Goal: Transaction & Acquisition: Purchase product/service

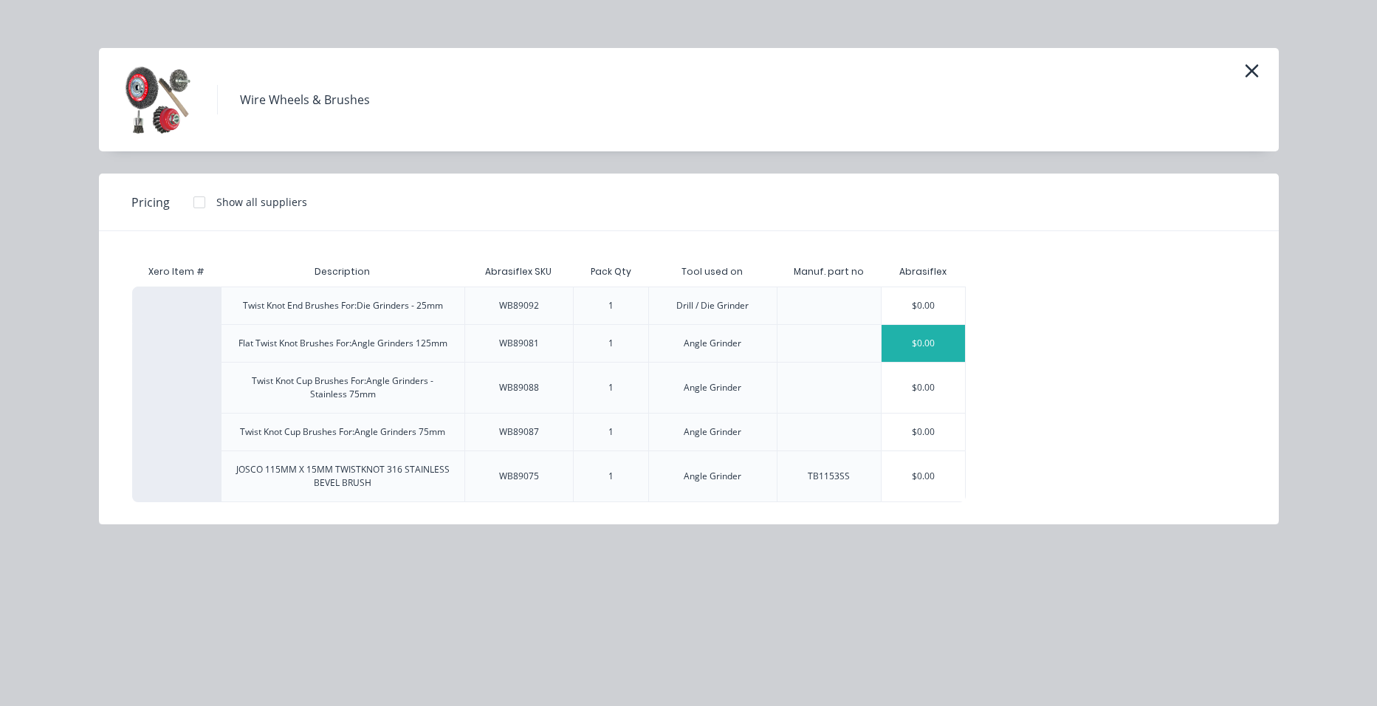
click at [945, 346] on div "$0.00" at bounding box center [922, 343] width 83 height 37
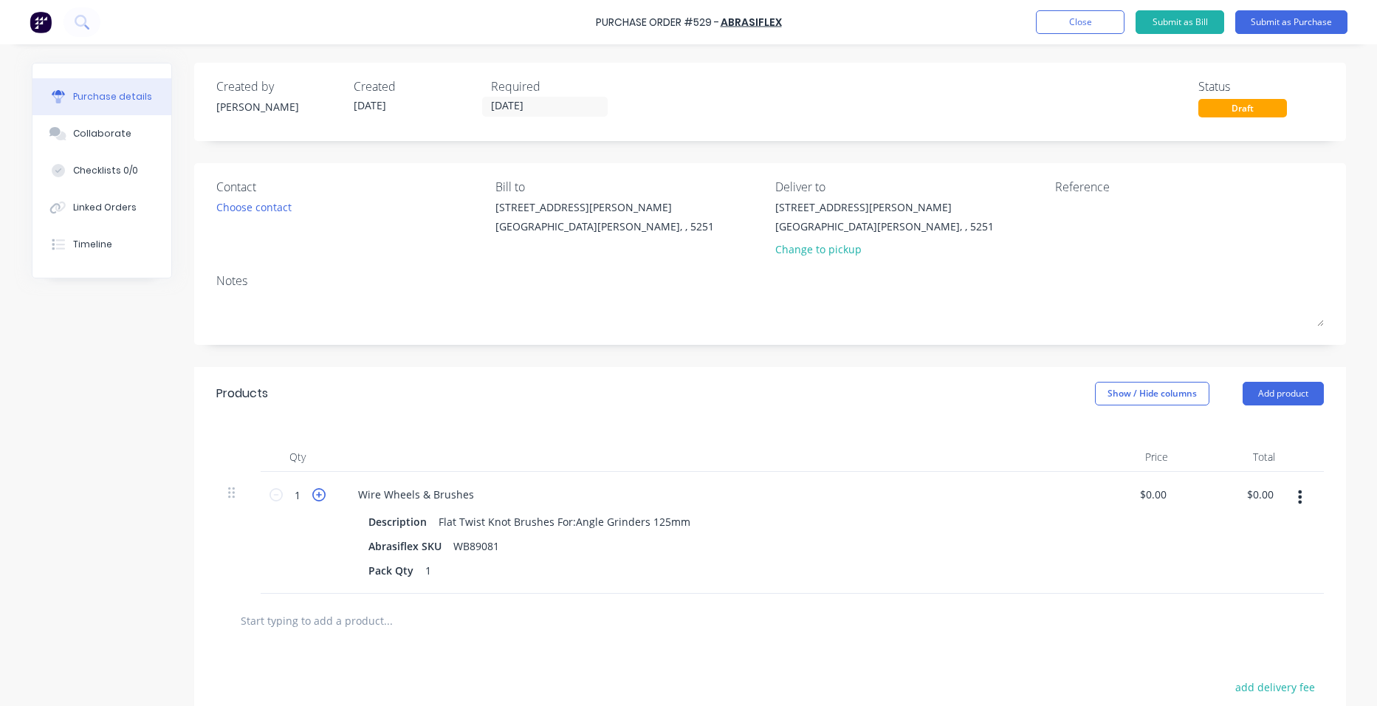
click at [313, 493] on icon at bounding box center [318, 494] width 13 height 13
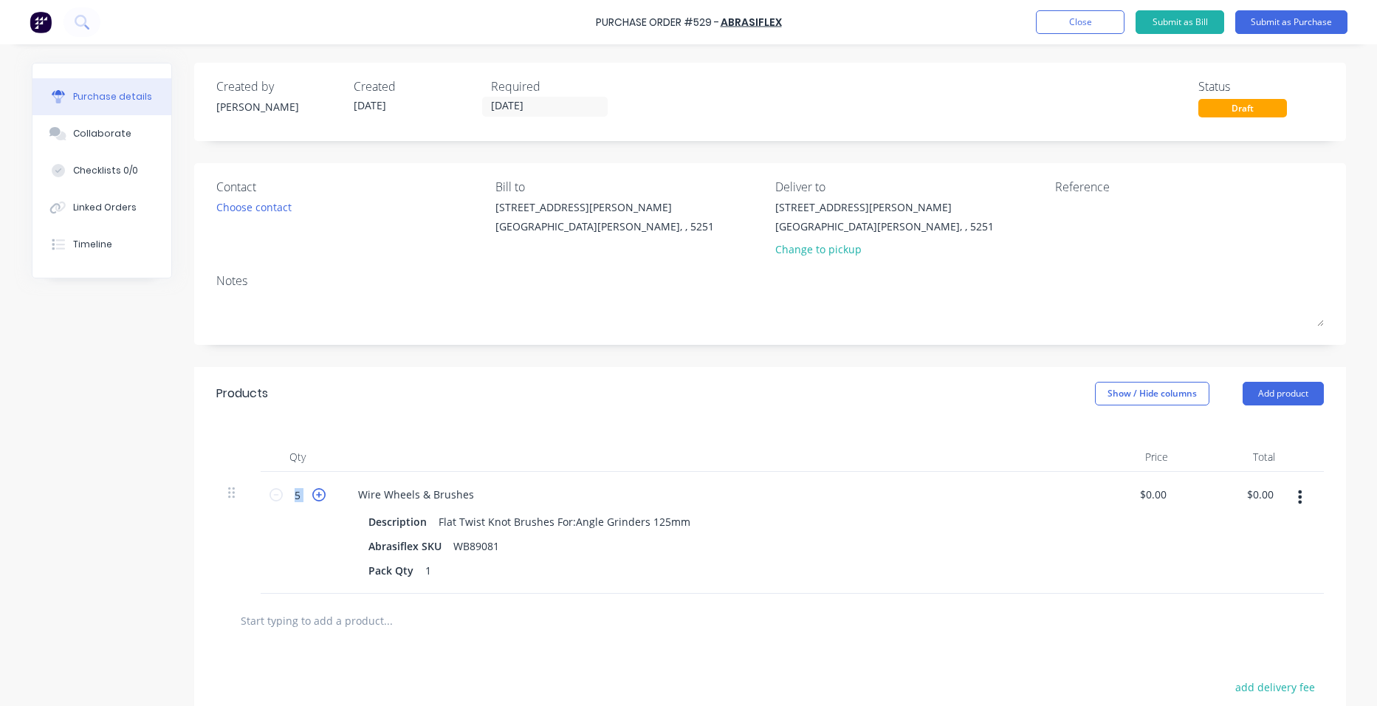
type input "6"
click at [534, 103] on input "[DATE]" at bounding box center [545, 106] width 124 height 18
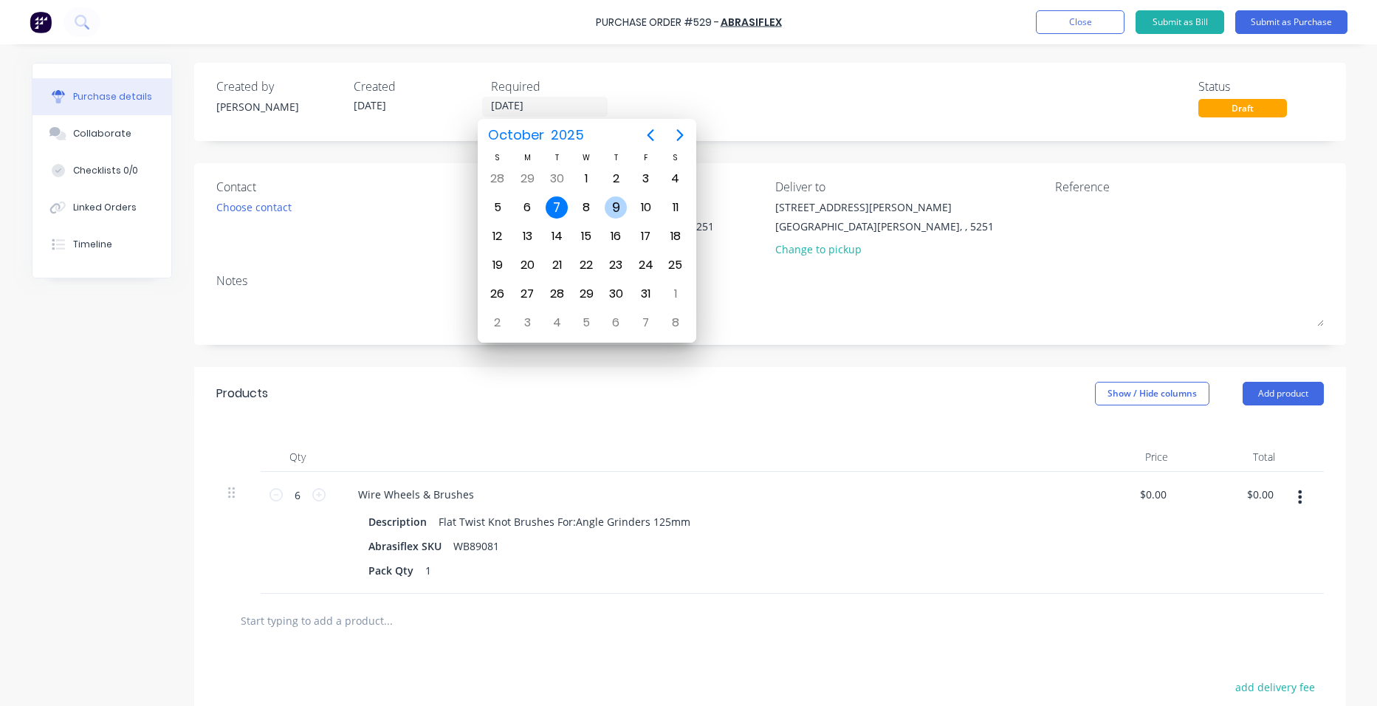
click at [617, 207] on div "9" at bounding box center [616, 207] width 22 height 22
type input "[DATE]"
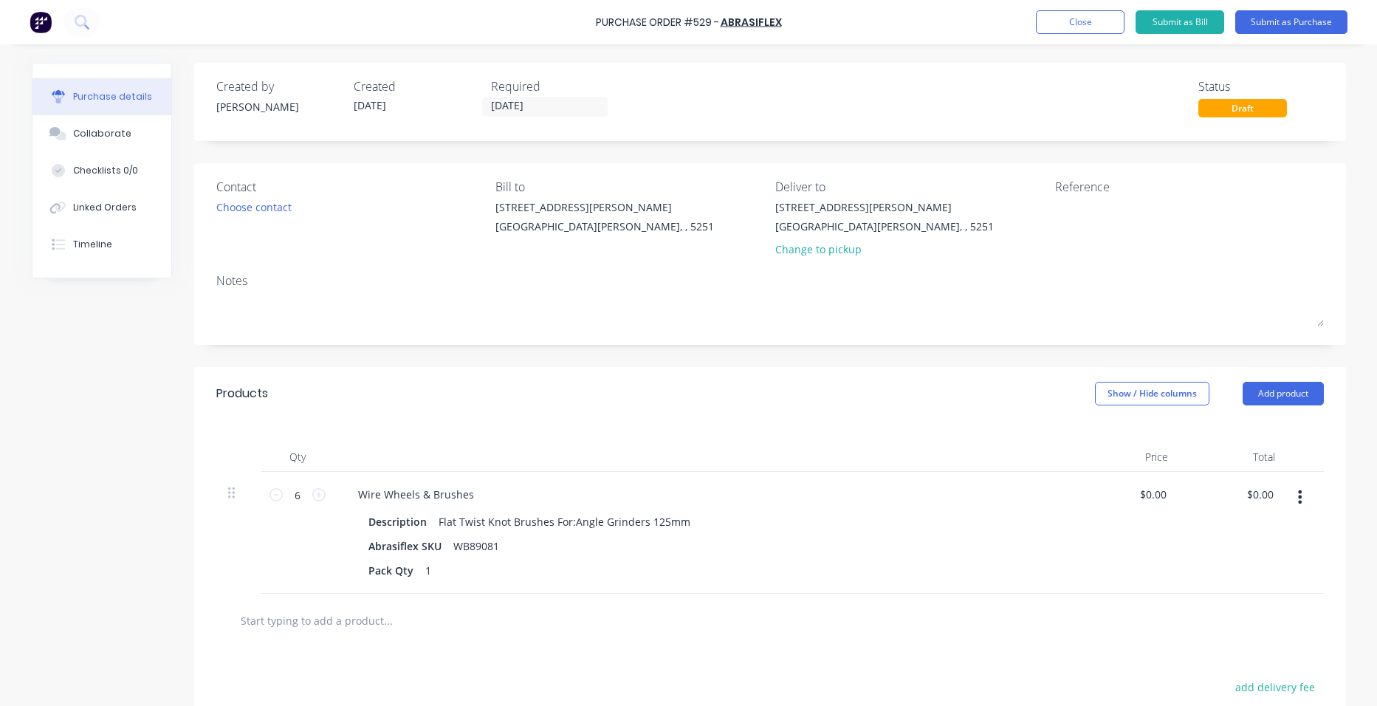
click at [713, 464] on div at bounding box center [703, 457] width 738 height 30
click at [216, 202] on div "Choose contact" at bounding box center [253, 207] width 75 height 16
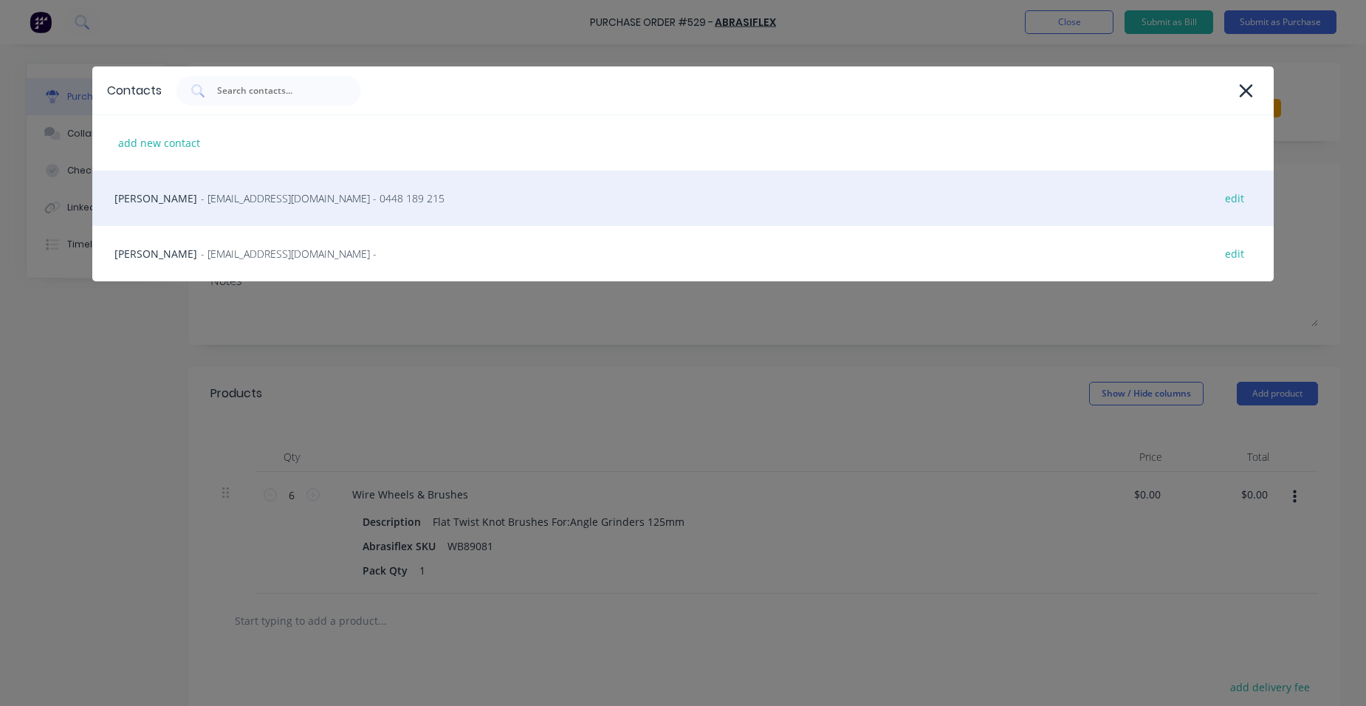
click at [250, 196] on span "- [EMAIL_ADDRESS][DOMAIN_NAME] - 0448 189 215" at bounding box center [323, 198] width 244 height 16
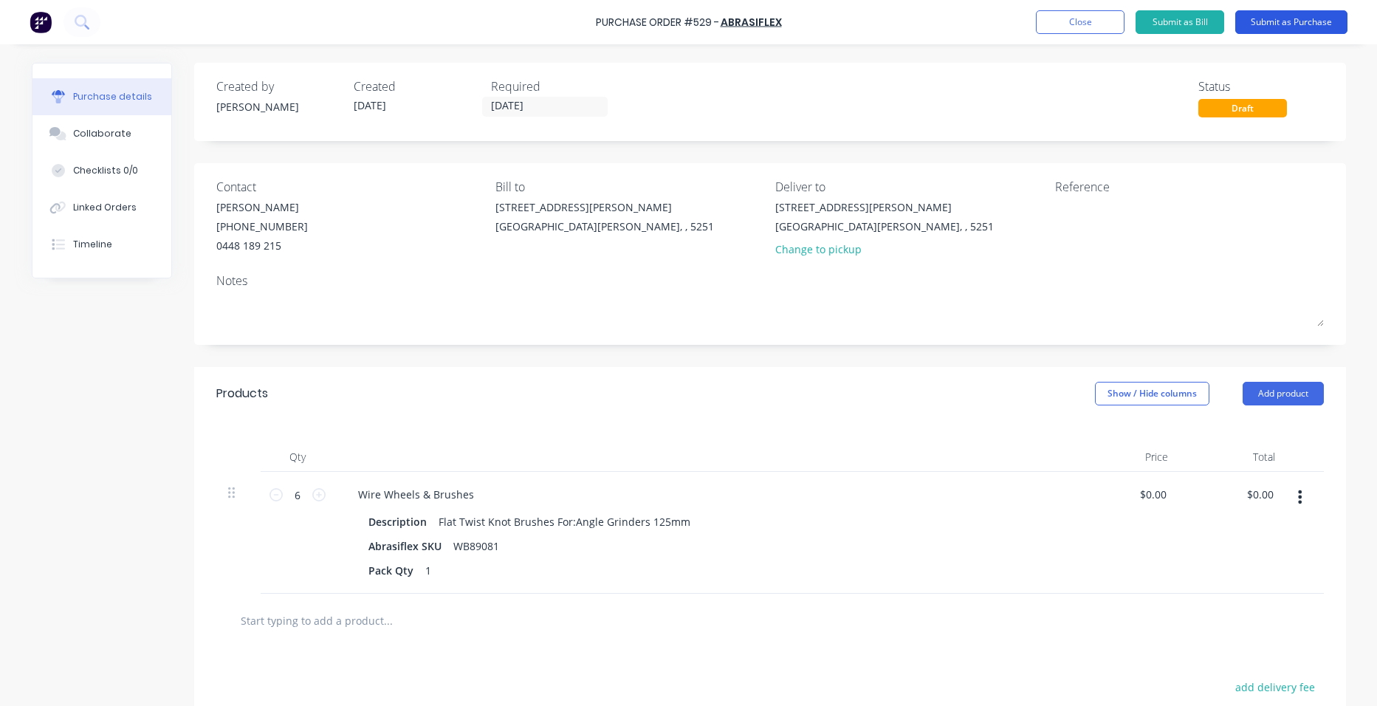
click at [1273, 16] on button "Submit as Purchase" at bounding box center [1291, 22] width 112 height 24
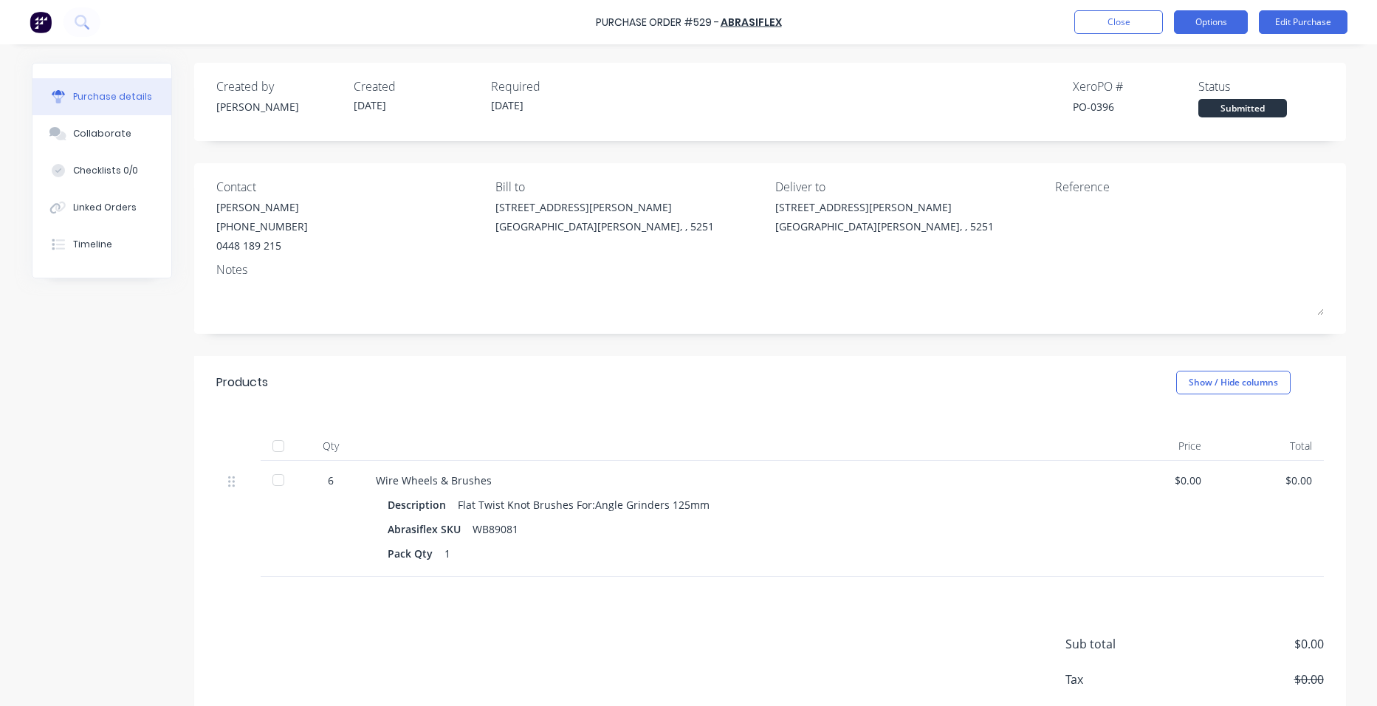
click at [1238, 25] on button "Options" at bounding box center [1211, 22] width 74 height 24
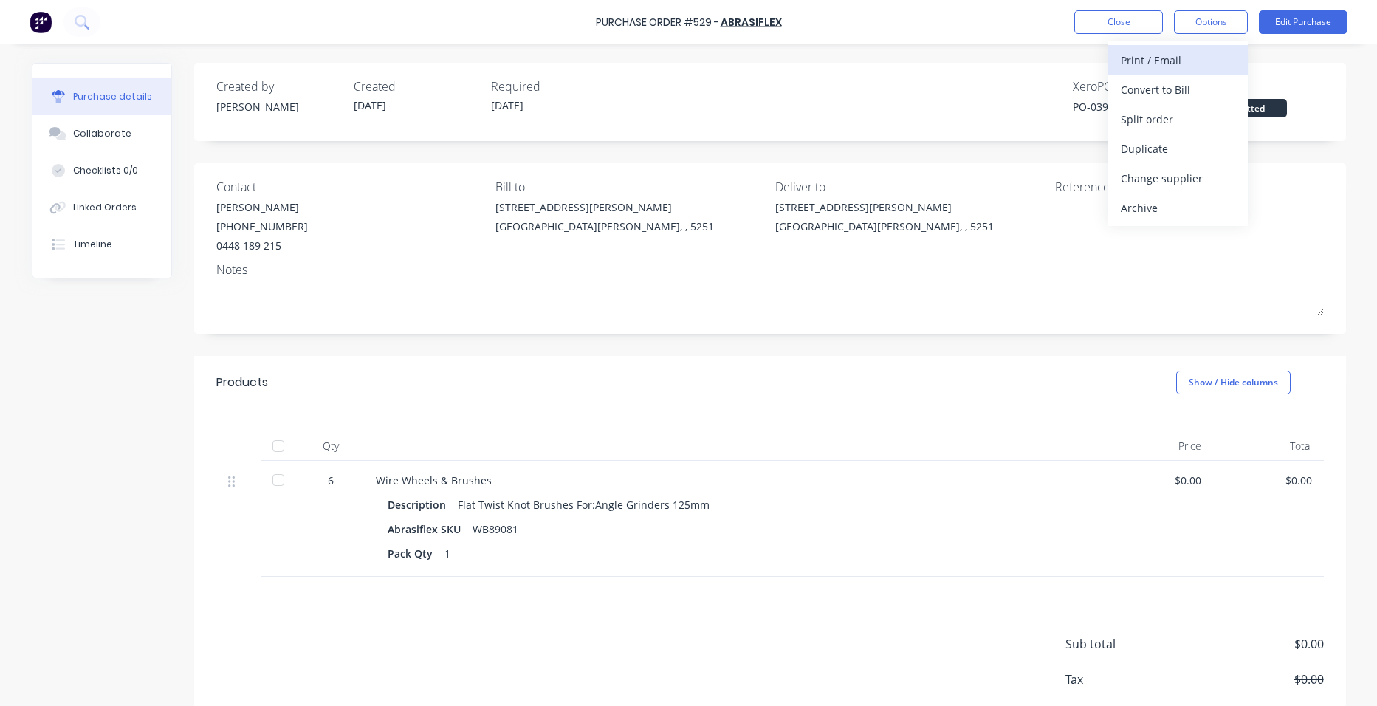
click at [1183, 57] on div "Print / Email" at bounding box center [1178, 59] width 114 height 21
click at [1203, 86] on div "With pricing" at bounding box center [1178, 89] width 114 height 21
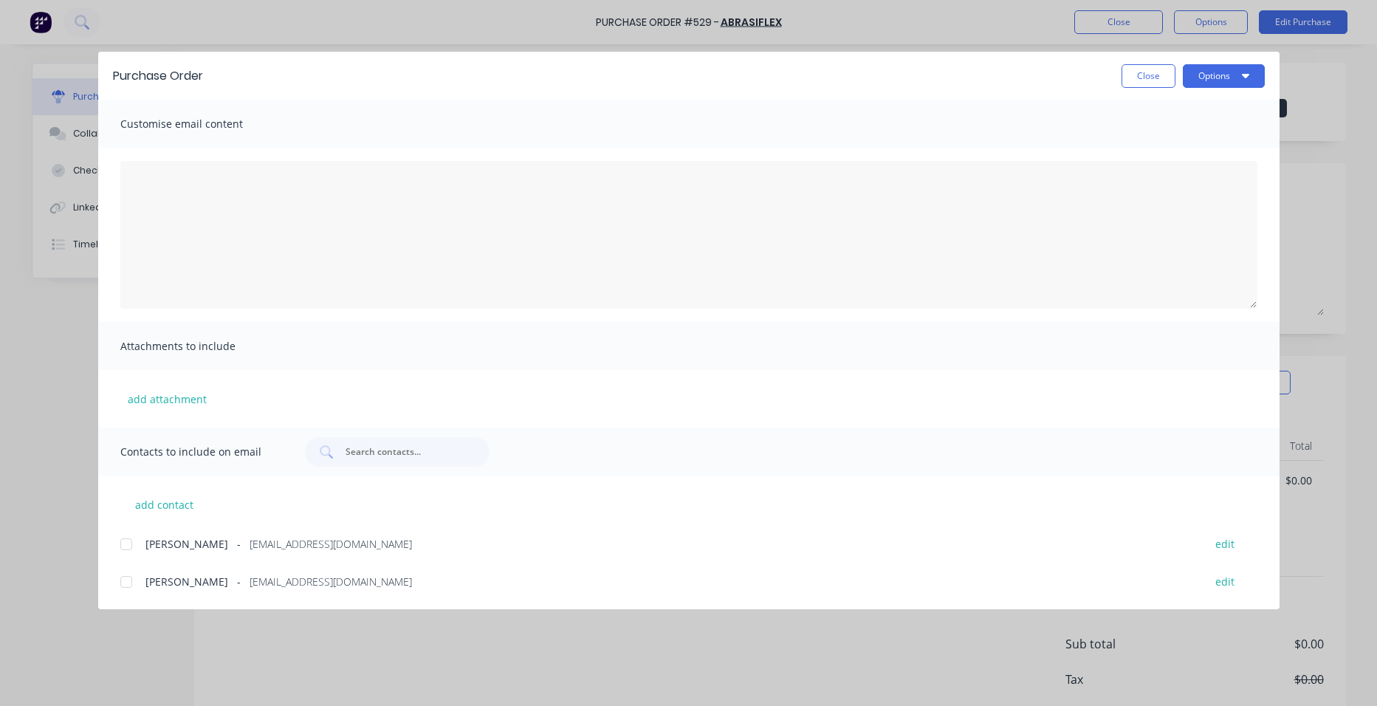
drag, startPoint x: 125, startPoint y: 544, endPoint x: 62, endPoint y: 577, distance: 71.3
click at [126, 545] on div at bounding box center [126, 544] width 30 height 30
click at [1210, 85] on button "Options" at bounding box center [1224, 76] width 82 height 24
click at [1211, 159] on button "Email" at bounding box center [1194, 173] width 140 height 30
